Goal: Learn about a topic

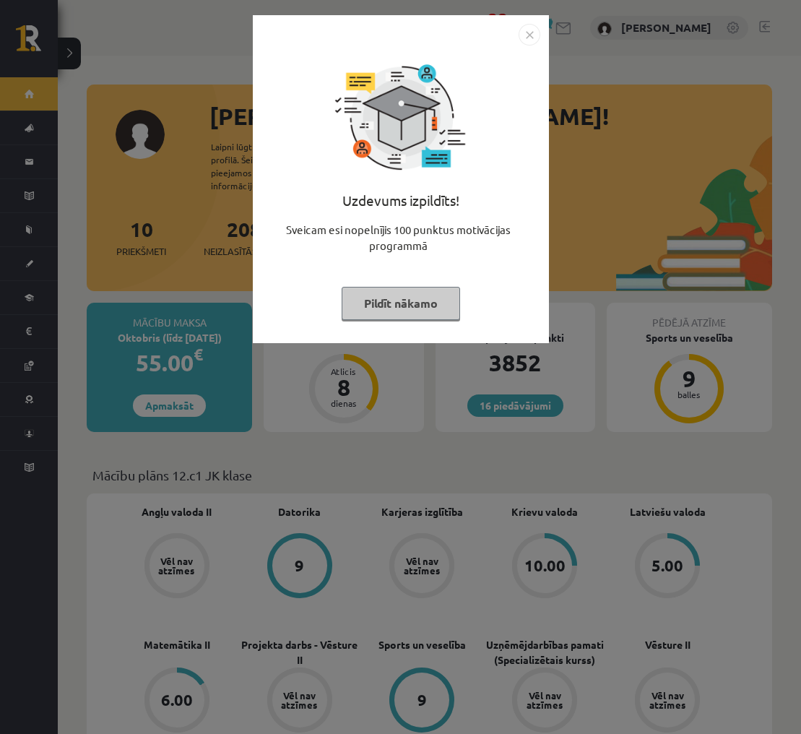
click at [415, 309] on button "Pildīt nākamo" at bounding box center [401, 303] width 119 height 33
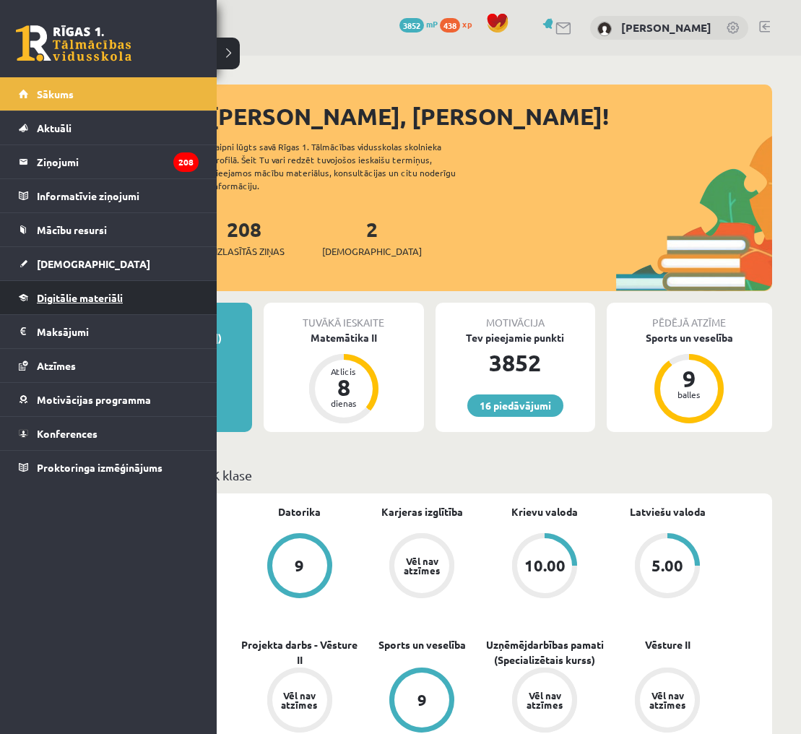
click at [105, 300] on span "Digitālie materiāli" at bounding box center [80, 297] width 86 height 13
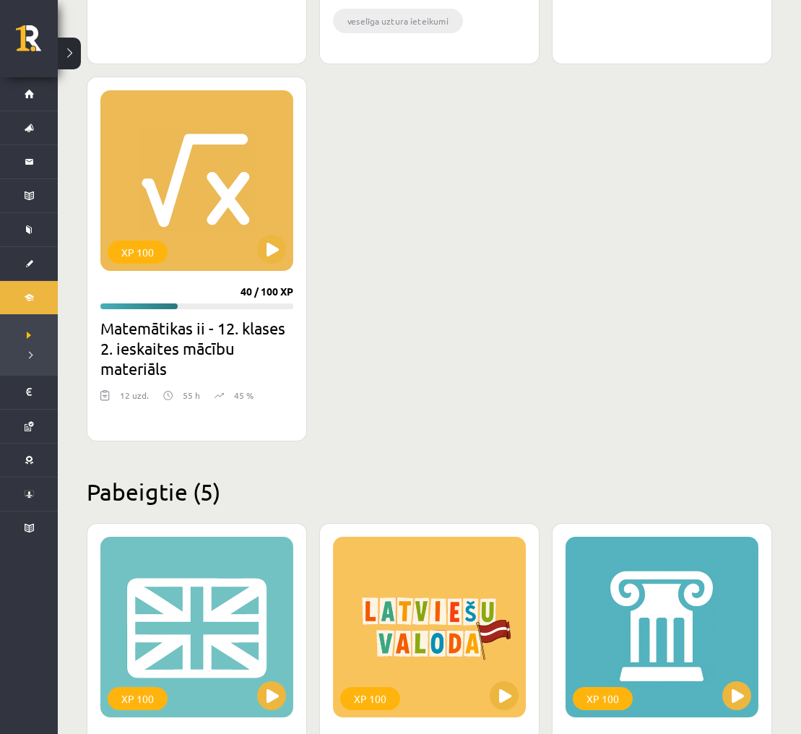
scroll to position [1696, 0]
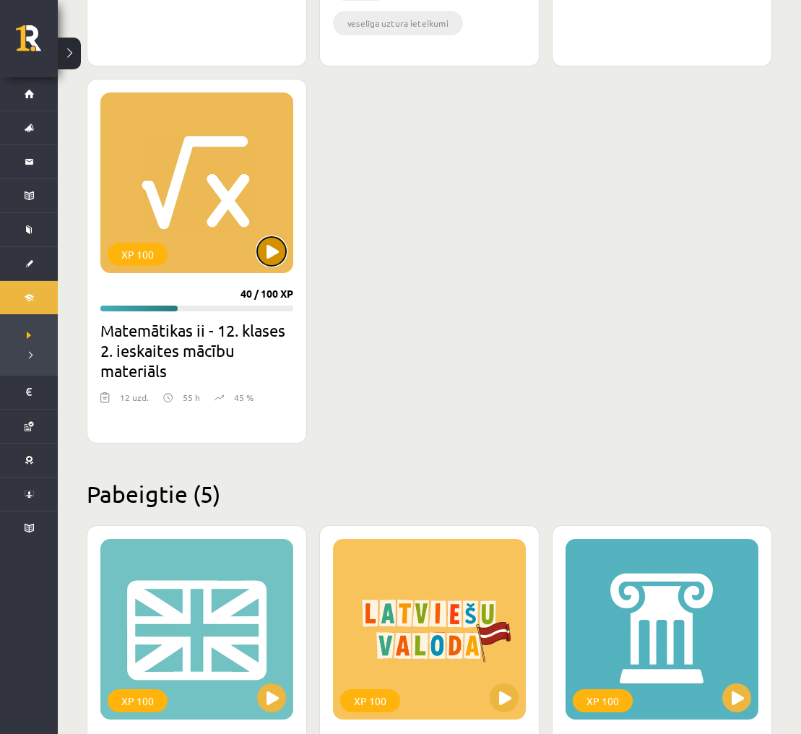
click at [264, 250] on button at bounding box center [271, 251] width 29 height 29
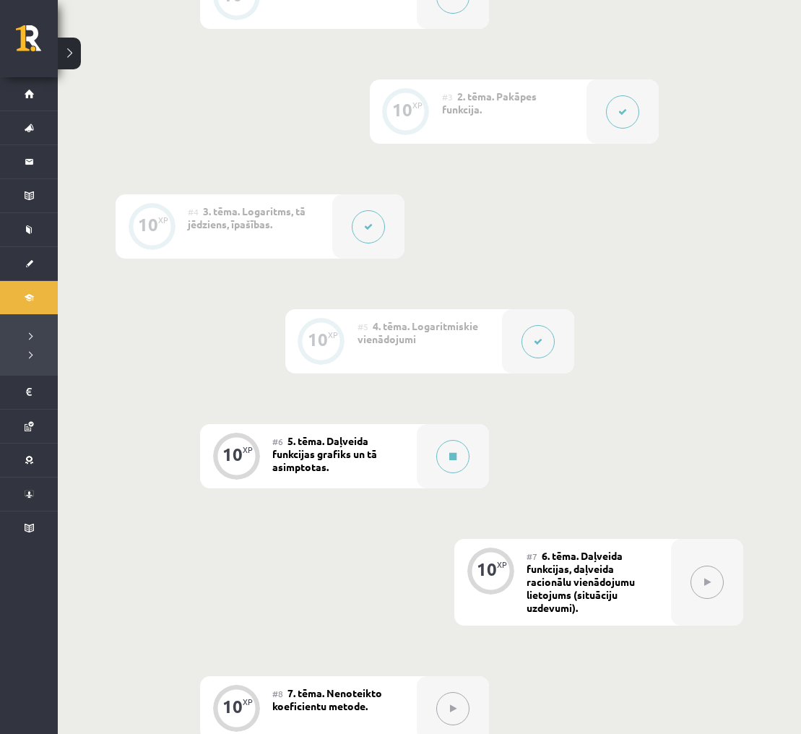
scroll to position [559, 0]
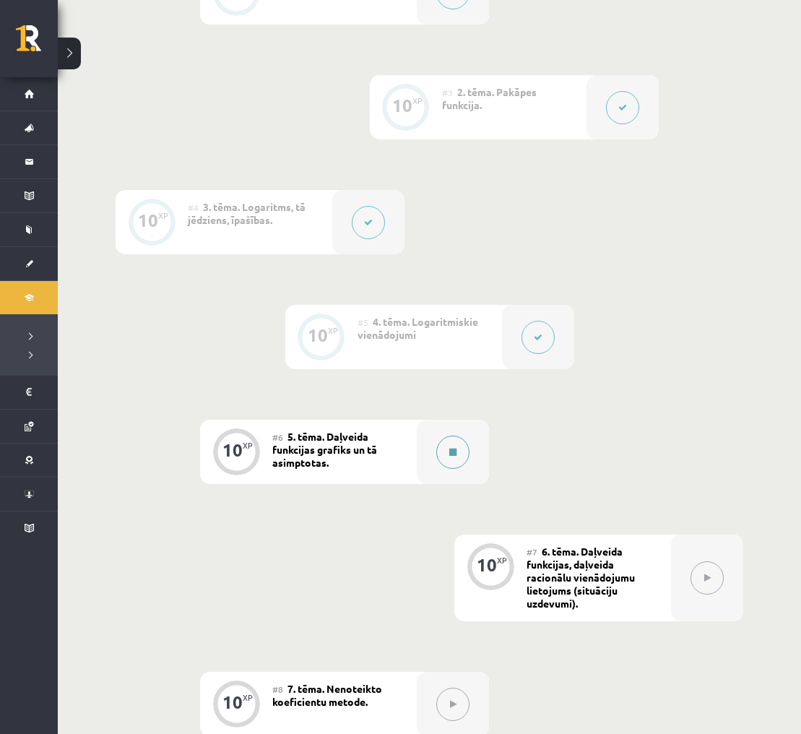
click at [444, 447] on button at bounding box center [452, 452] width 33 height 33
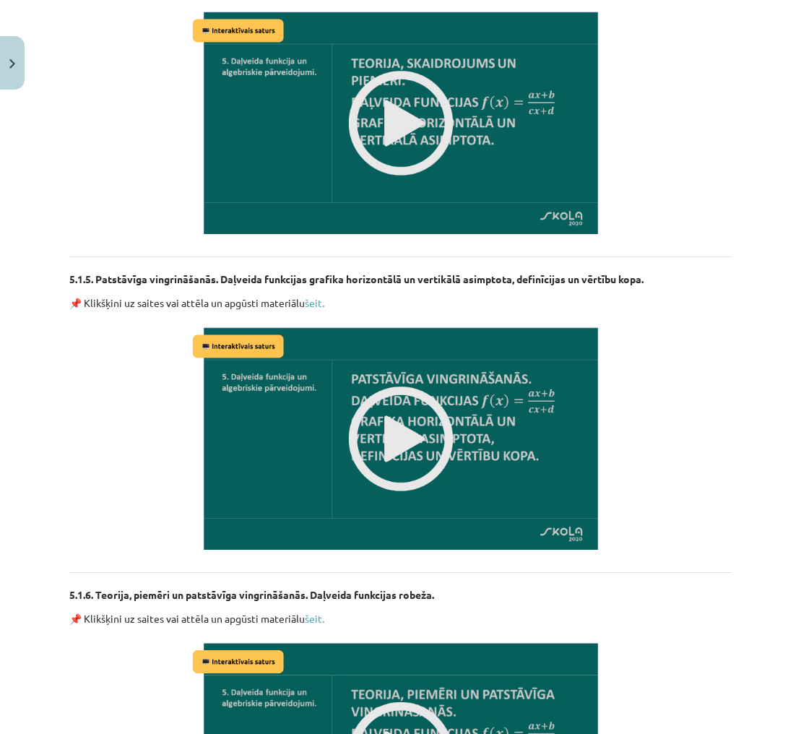
scroll to position [1604, 0]
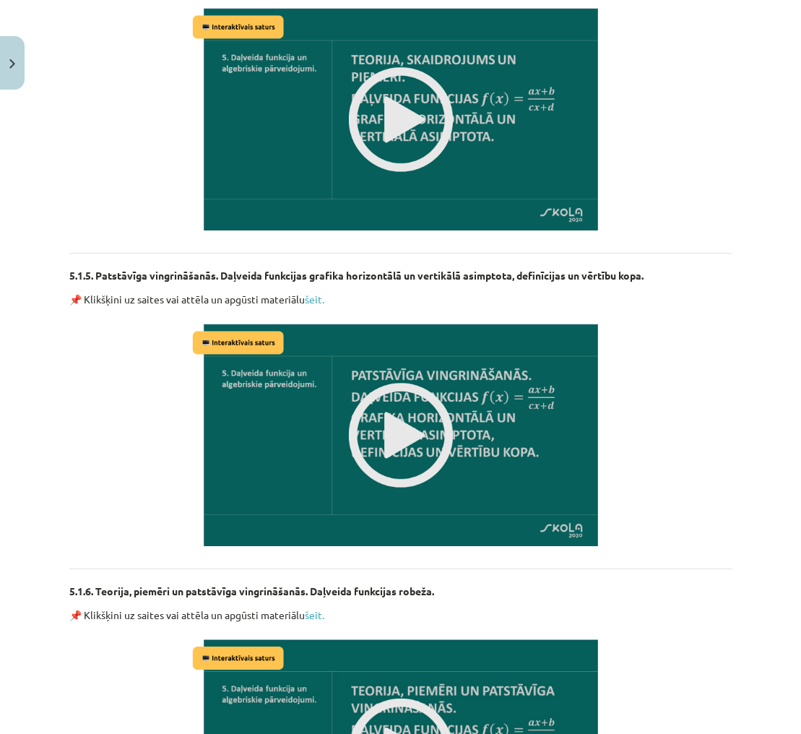
click at [382, 451] on img at bounding box center [400, 435] width 423 height 238
